Goal: Task Accomplishment & Management: Use online tool/utility

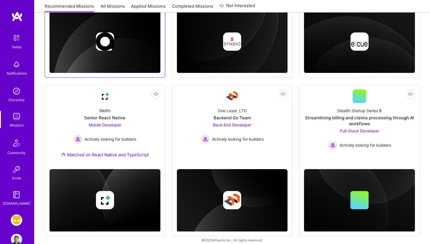
scroll to position [313, 0]
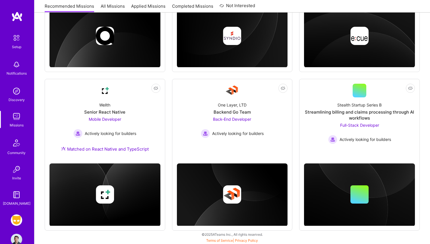
click at [8, 225] on div "Setup Notifications Discovery Missions Community Invite [DOMAIN_NAME] Grindr: M…" at bounding box center [17, 122] width 34 height 244
click at [15, 222] on img at bounding box center [16, 219] width 11 height 11
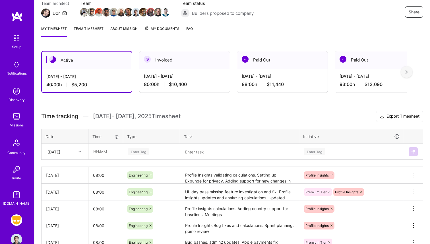
scroll to position [59, 0]
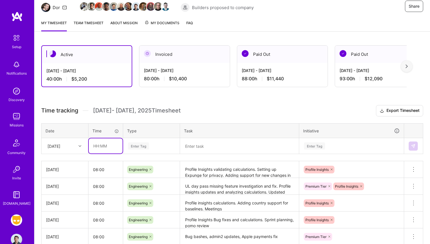
click at [102, 148] on input "text" at bounding box center [106, 145] width 34 height 15
type input "08:00"
click at [138, 135] on th "Type" at bounding box center [151, 130] width 57 height 15
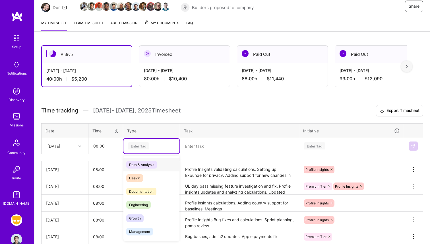
click at [138, 144] on div "Enter Tag" at bounding box center [138, 145] width 21 height 9
click at [146, 205] on span "Engineering" at bounding box center [138, 205] width 24 height 8
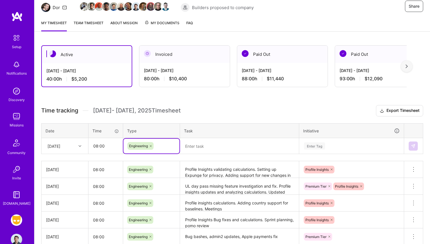
click at [197, 150] on textarea at bounding box center [240, 146] width 118 height 15
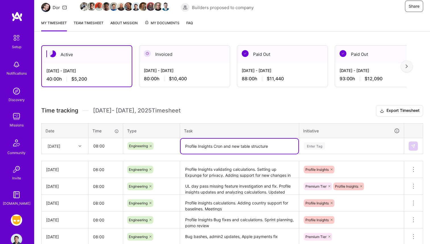
type textarea "Profile Insights Cron and new table structure"
click at [307, 143] on div "Enter Tag" at bounding box center [352, 146] width 104 height 15
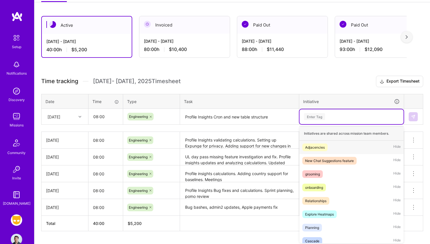
scroll to position [90, 0]
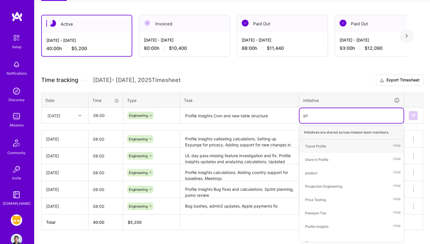
type input "prof"
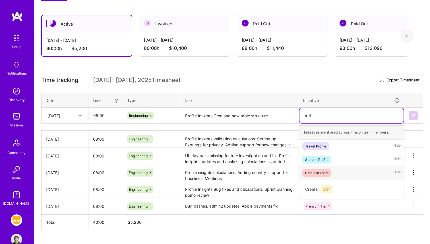
click at [322, 172] on div "Profile Insights" at bounding box center [316, 173] width 23 height 6
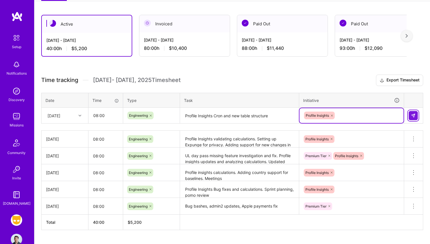
click at [413, 114] on img at bounding box center [413, 115] width 5 height 5
